Goal: Task Accomplishment & Management: Use online tool/utility

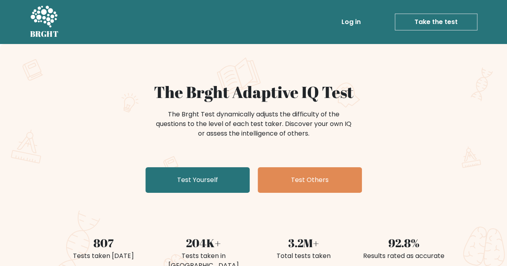
click at [433, 23] on link "Take the test" at bounding box center [435, 22] width 83 height 17
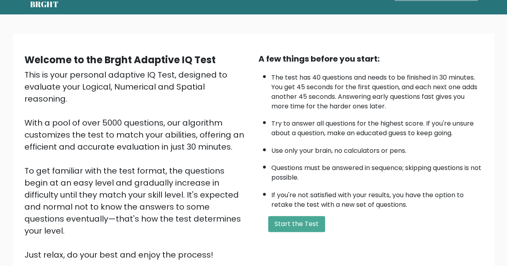
scroll to position [100, 0]
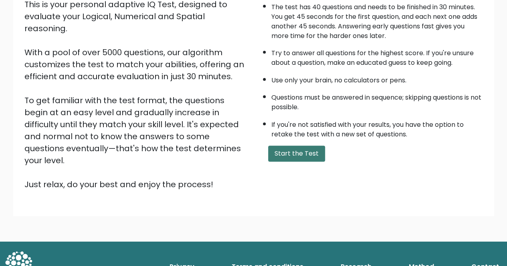
click at [310, 147] on button "Start the Test" at bounding box center [296, 154] width 57 height 16
